Goal: Transaction & Acquisition: Purchase product/service

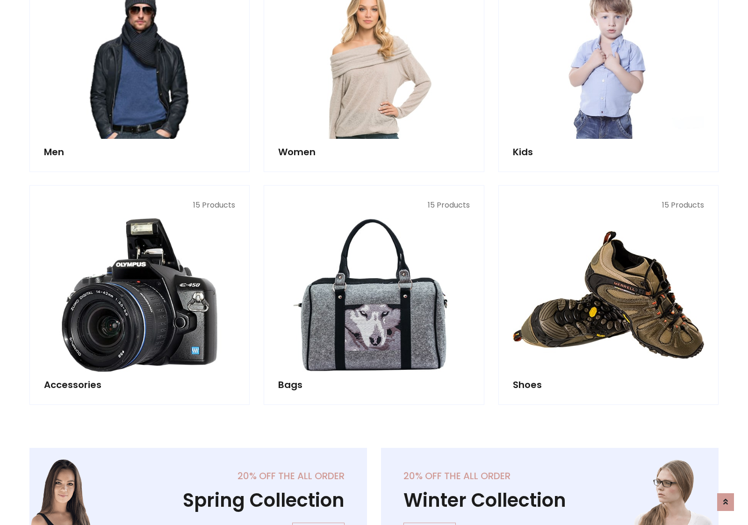
scroll to position [313, 0]
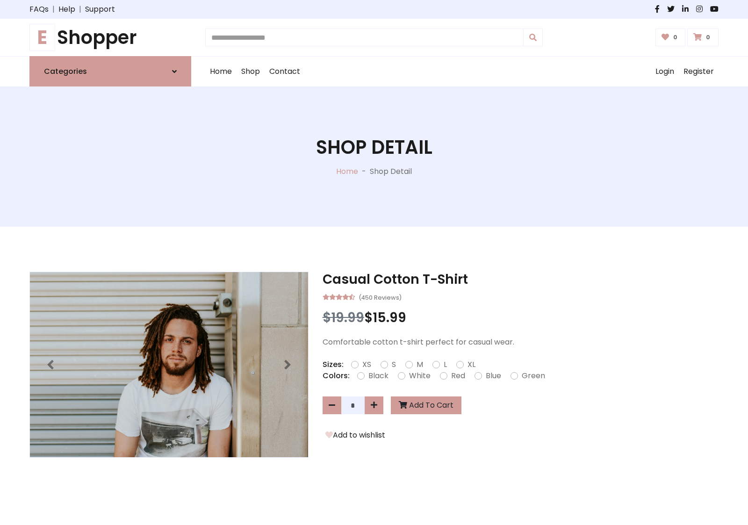
click at [110, 37] on h1 "E Shopper" at bounding box center [110, 37] width 162 height 22
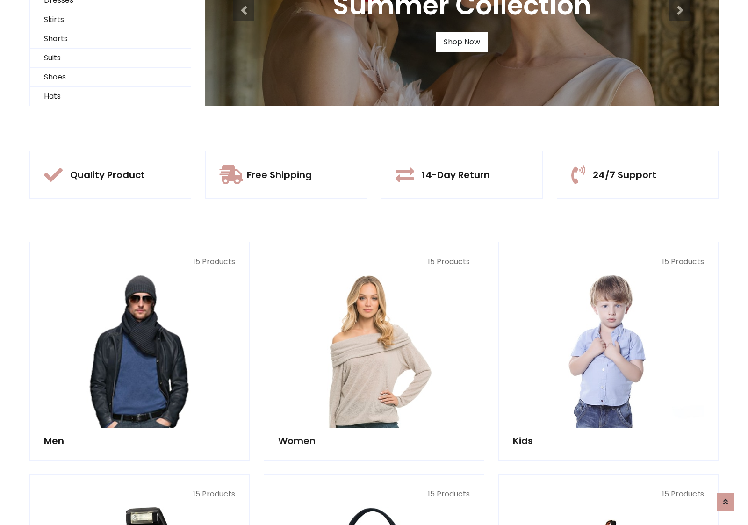
scroll to position [90, 0]
